Goal: Task Accomplishment & Management: Manage account settings

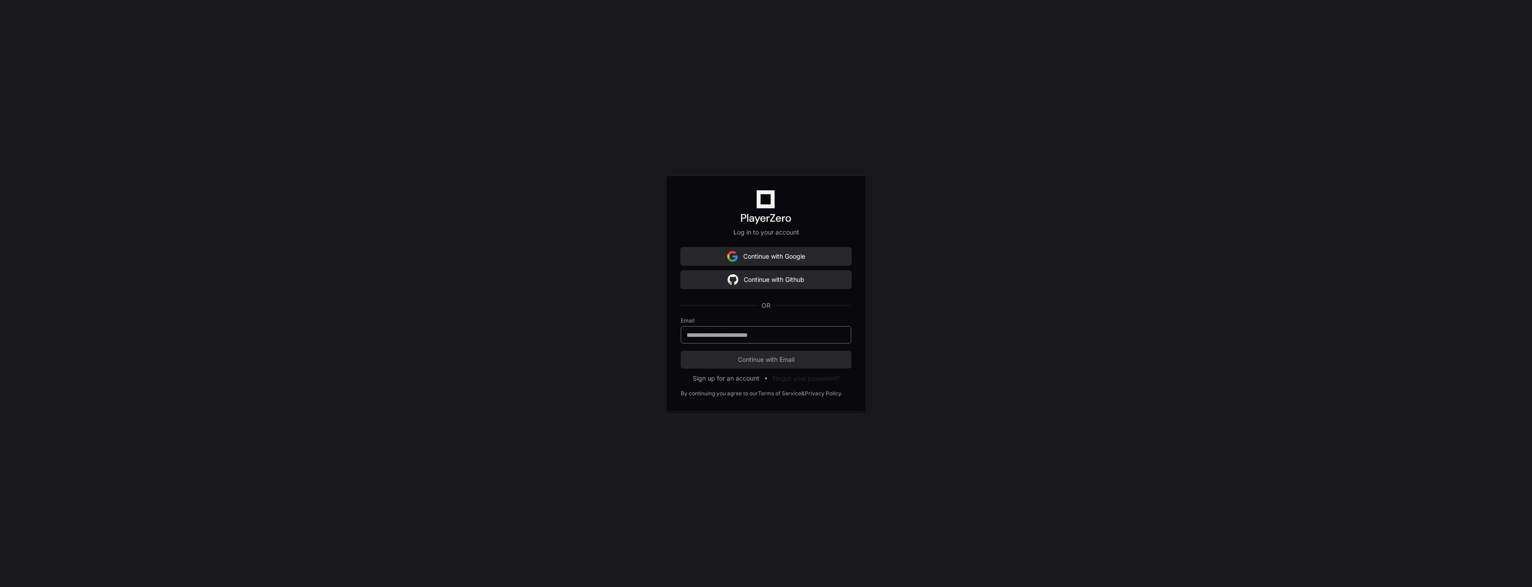
click at [745, 336] on input "email" at bounding box center [766, 334] width 159 height 9
type input "**********"
click at [747, 363] on span "Continue with Email" at bounding box center [766, 359] width 171 height 9
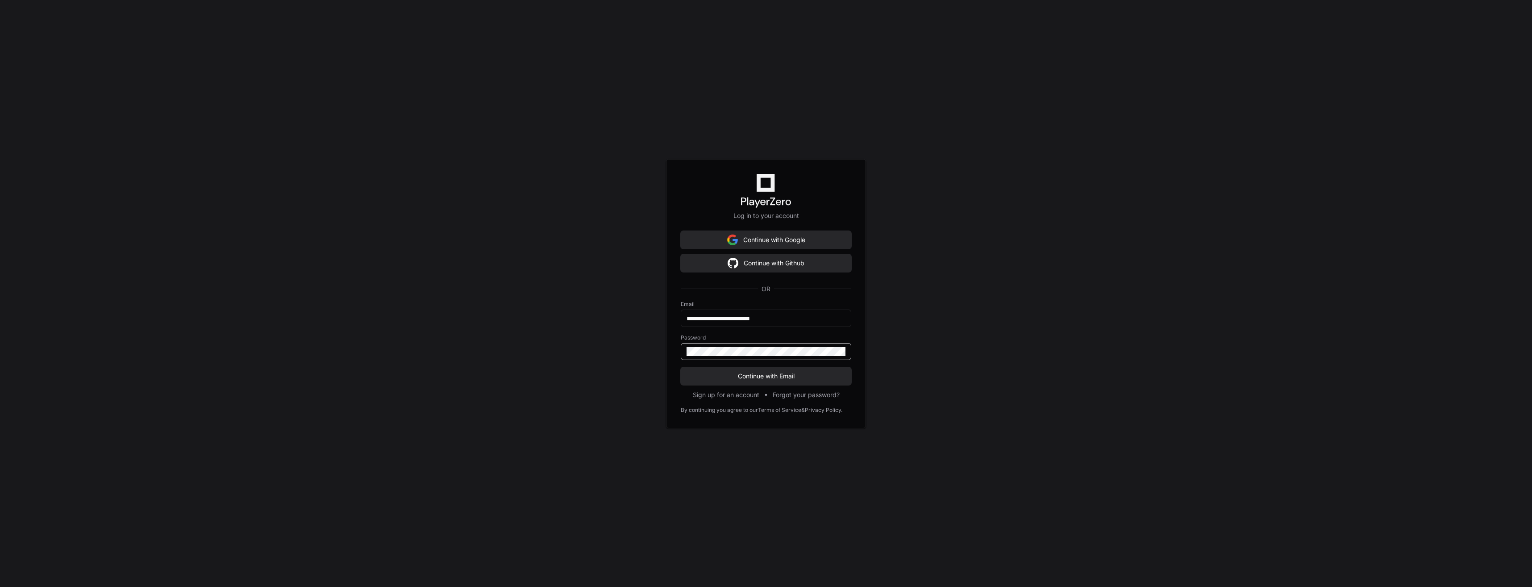
click at [681, 367] on button "Continue with Email" at bounding box center [766, 376] width 171 height 18
click at [613, 344] on div "**********" at bounding box center [766, 293] width 1532 height 587
click at [681, 367] on button "Continue with Email" at bounding box center [766, 376] width 171 height 18
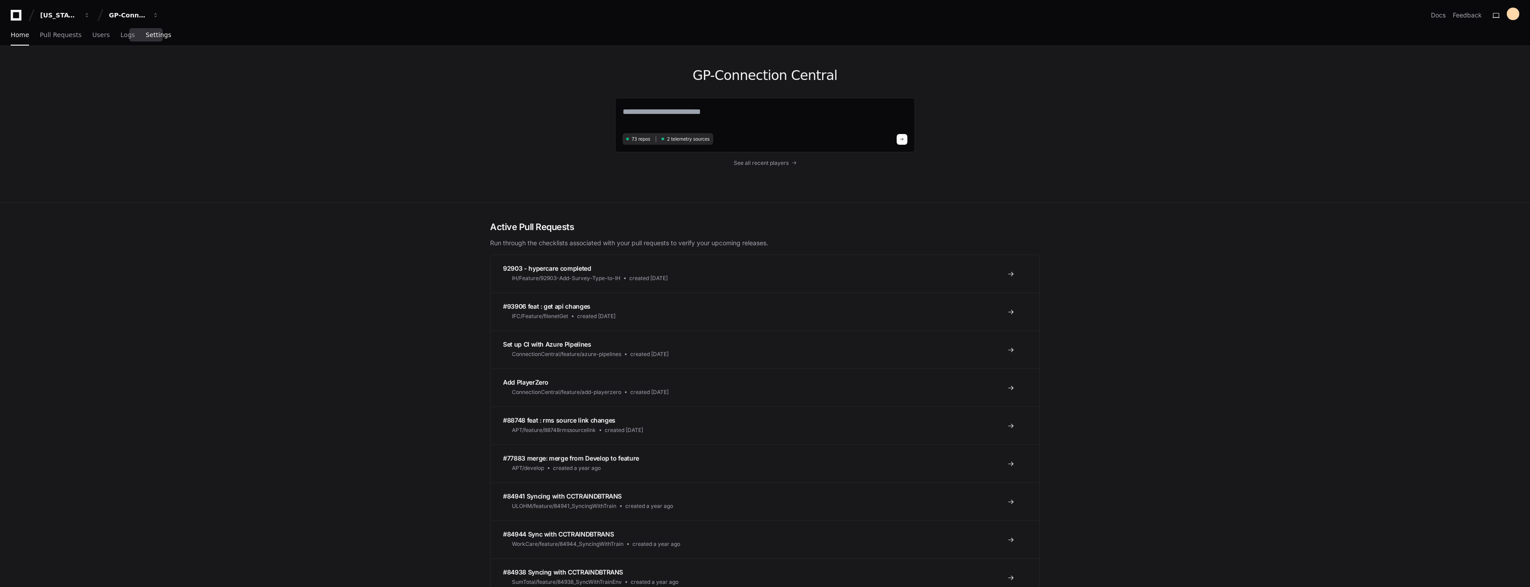
click at [153, 32] on span "Settings" at bounding box center [158, 34] width 25 height 5
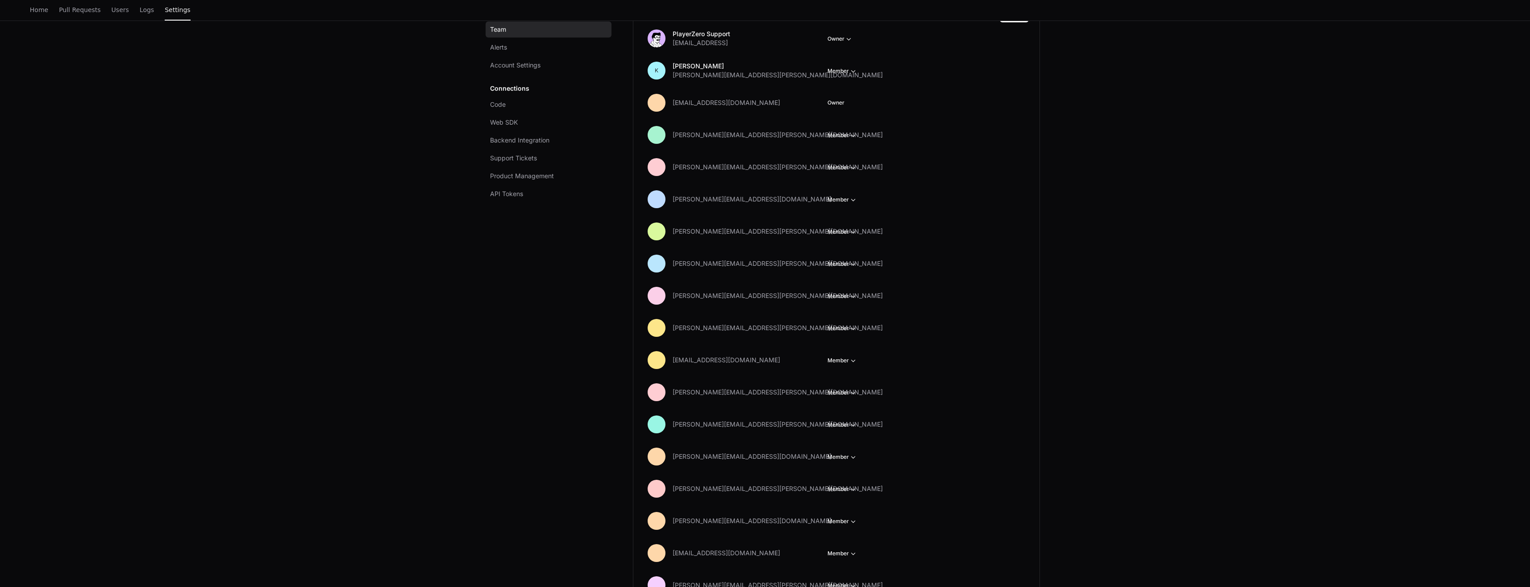
scroll to position [134, 0]
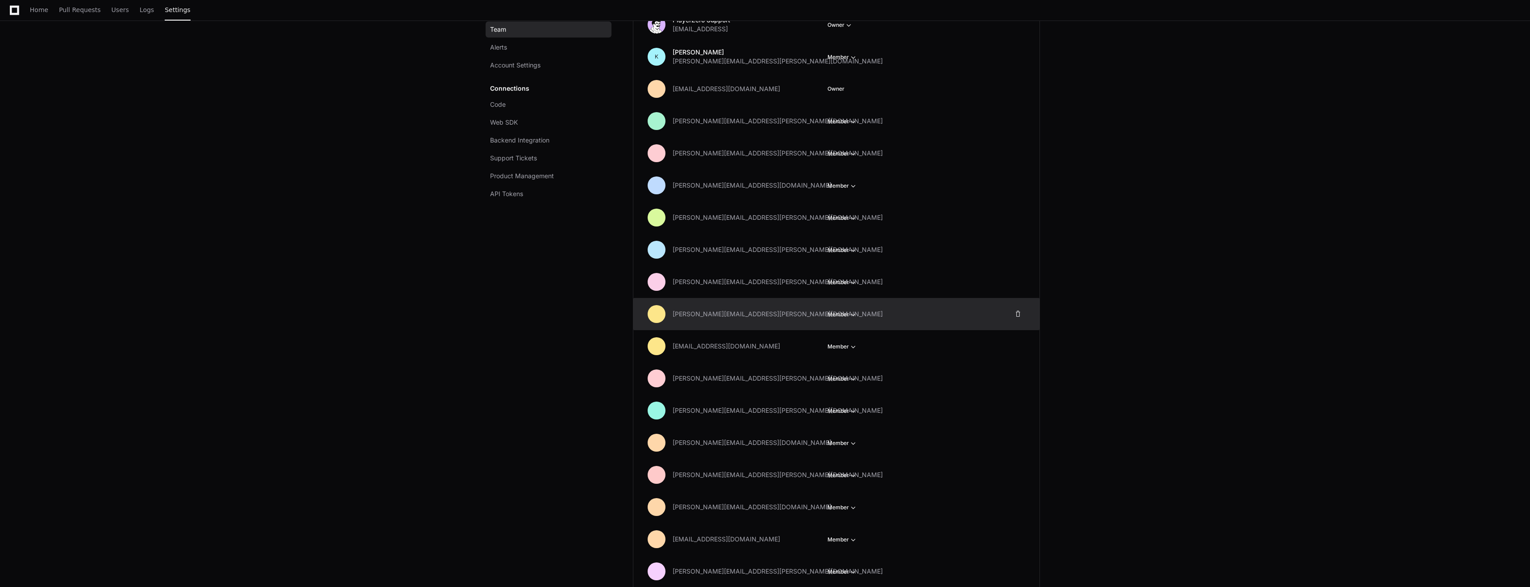
click at [848, 313] on button "Member" at bounding box center [843, 314] width 30 height 9
click at [1018, 316] on span at bounding box center [1018, 313] width 7 height 7
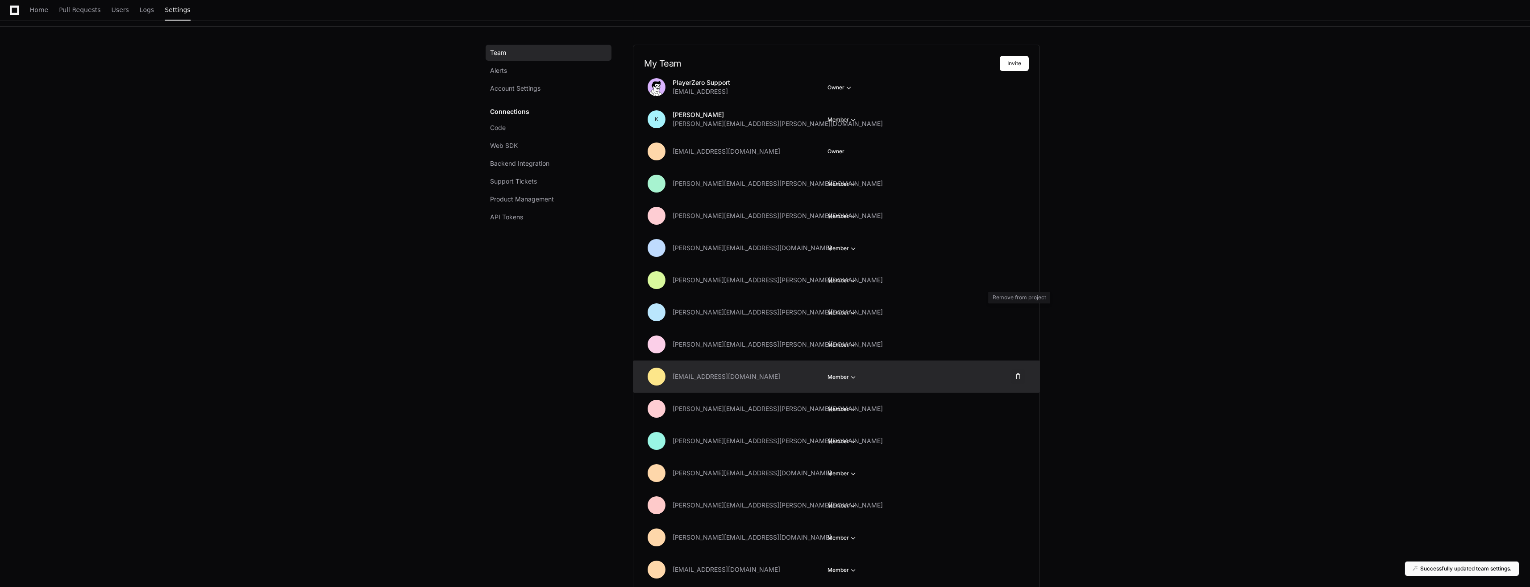
scroll to position [0, 0]
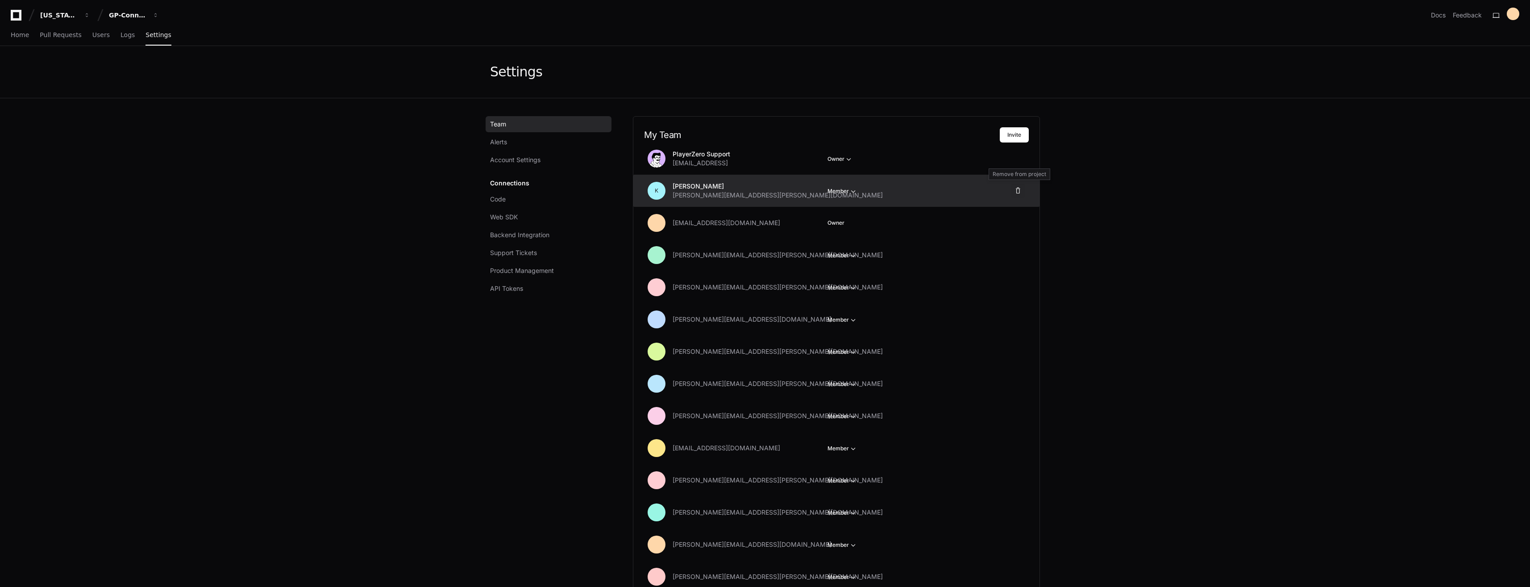
click at [1020, 193] on span at bounding box center [1018, 190] width 7 height 7
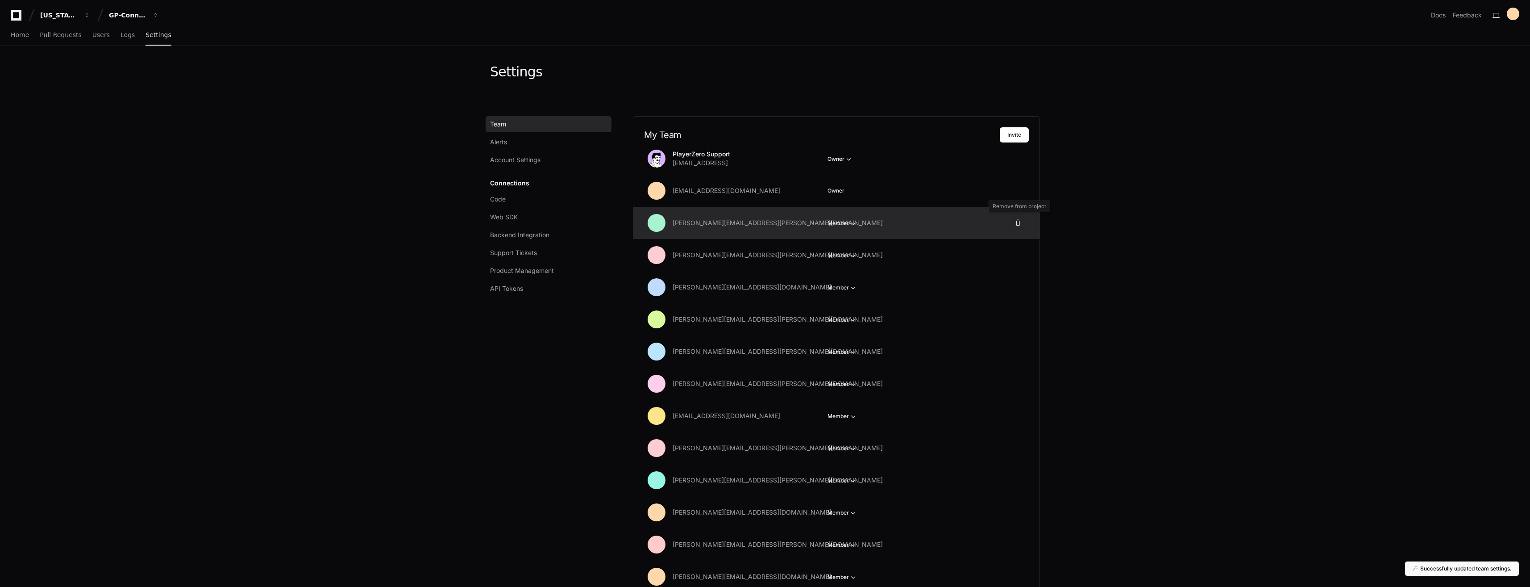
click at [1021, 221] on span at bounding box center [1018, 222] width 7 height 7
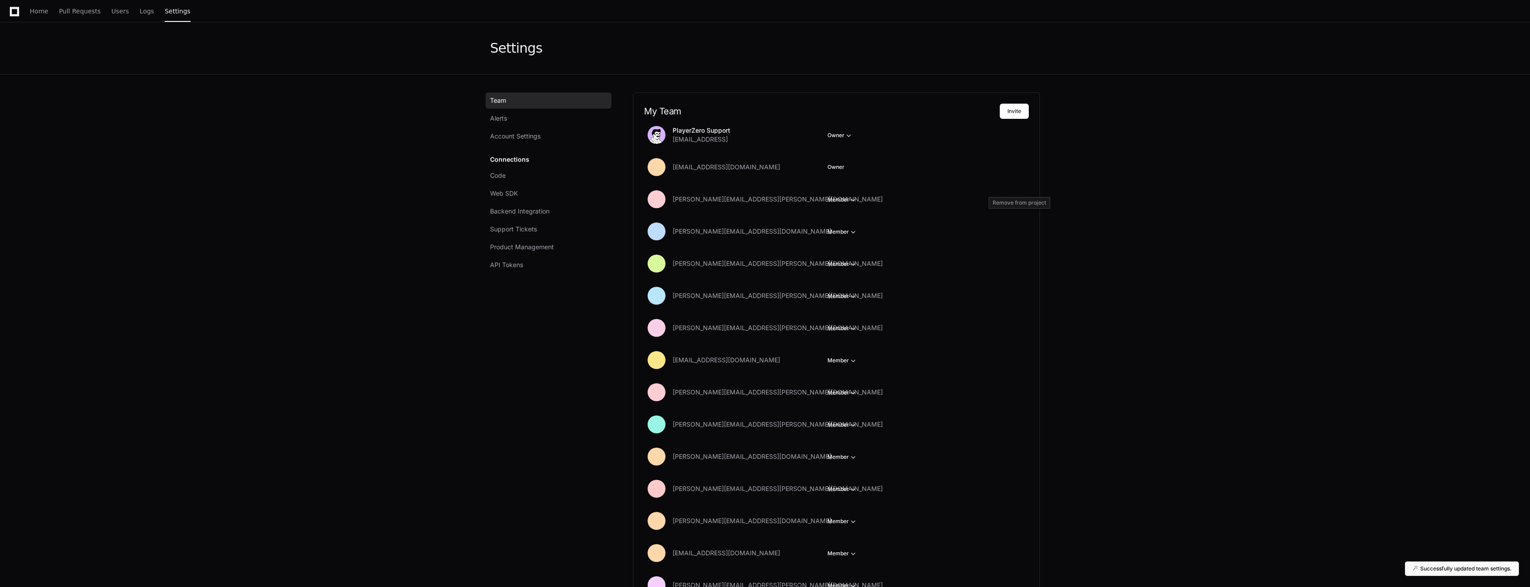
scroll to position [45, 0]
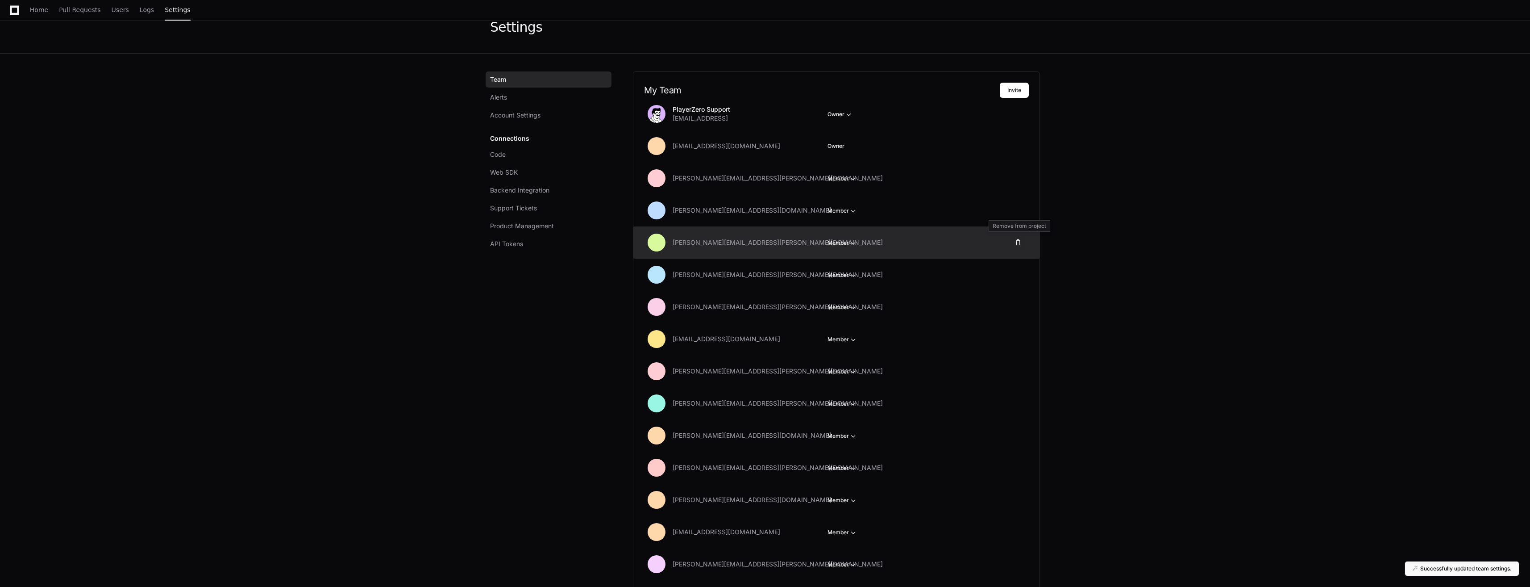
click at [1022, 242] on span at bounding box center [1018, 242] width 7 height 7
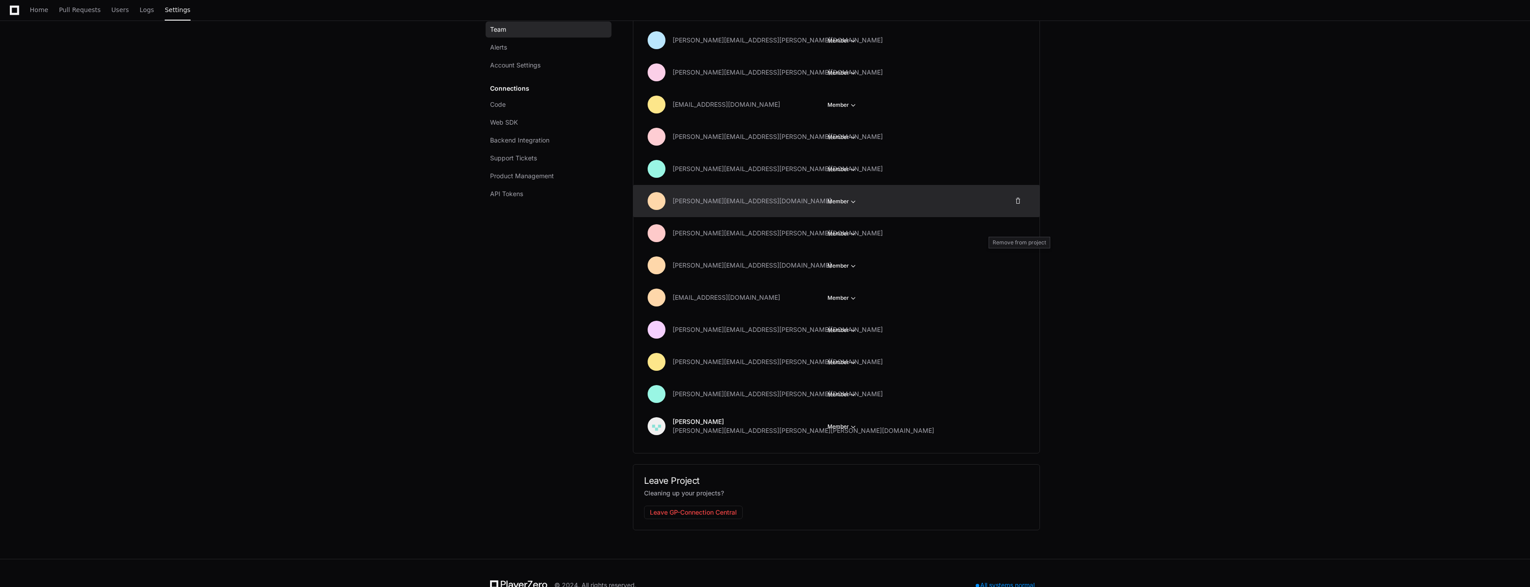
scroll to position [268, 0]
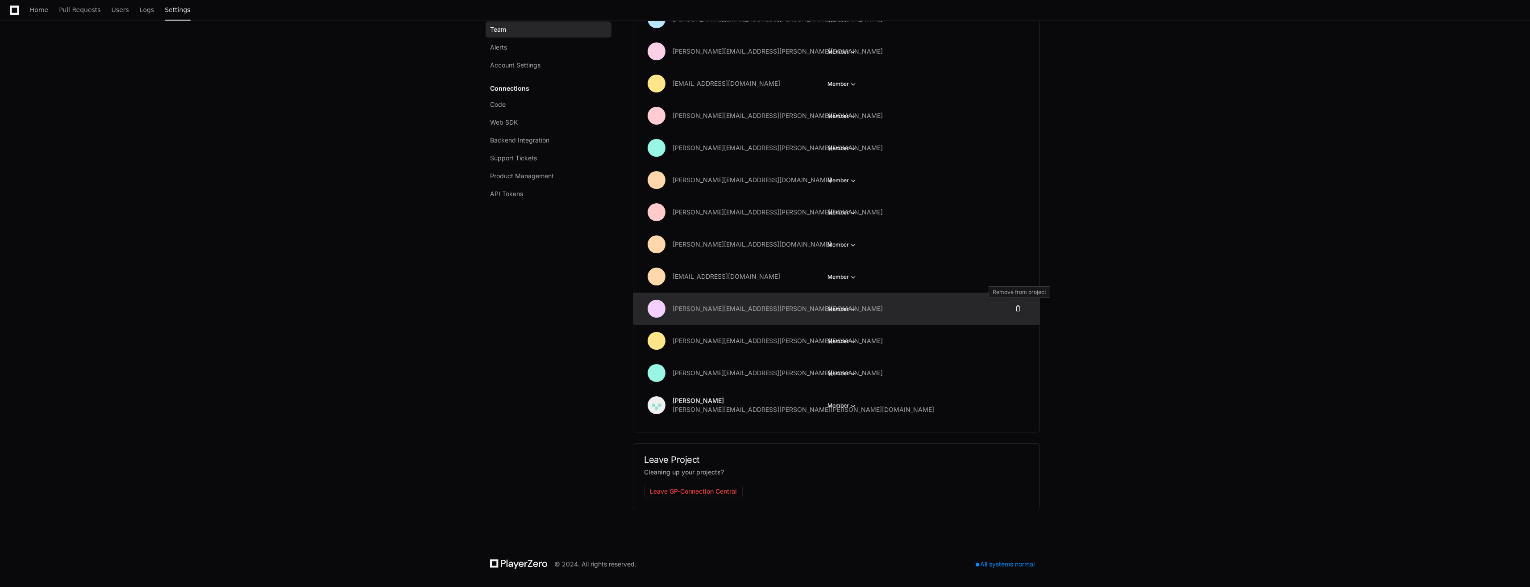
click at [1020, 309] on span at bounding box center [1018, 308] width 7 height 7
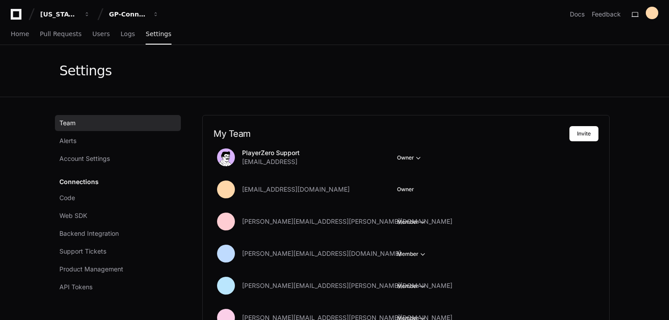
scroll to position [0, 0]
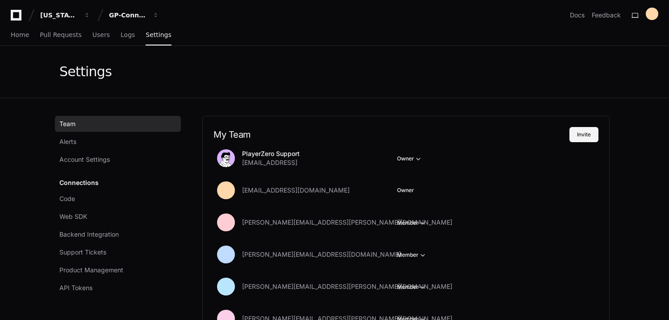
click at [585, 133] on button "Invite" at bounding box center [583, 134] width 29 height 15
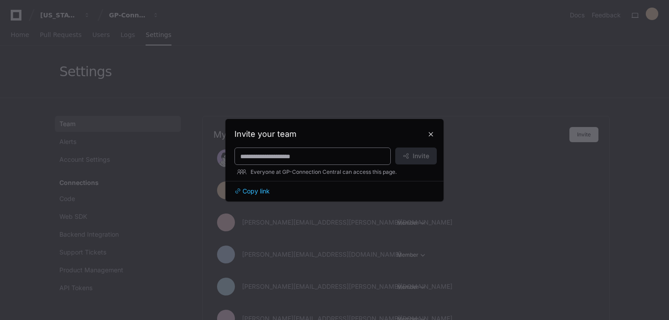
click at [363, 160] on input at bounding box center [312, 156] width 145 height 9
paste input "**********"
type input "**********"
click at [405, 158] on span at bounding box center [406, 156] width 6 height 6
